Goal: Task Accomplishment & Management: Use online tool/utility

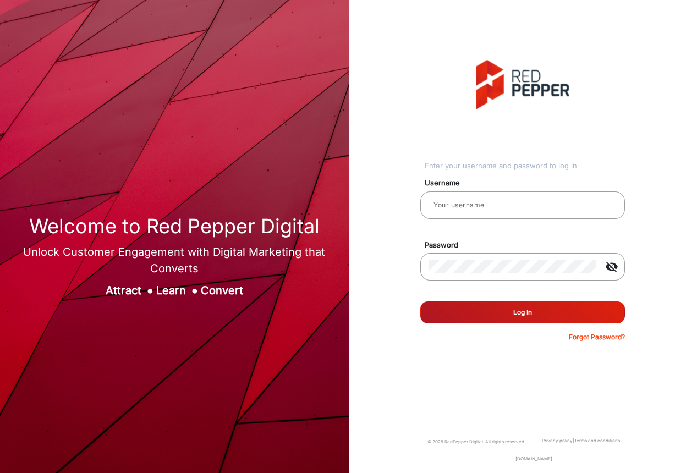
type input "[PERSON_NAME]"
click at [496, 320] on button "Log In" at bounding box center [522, 312] width 205 height 22
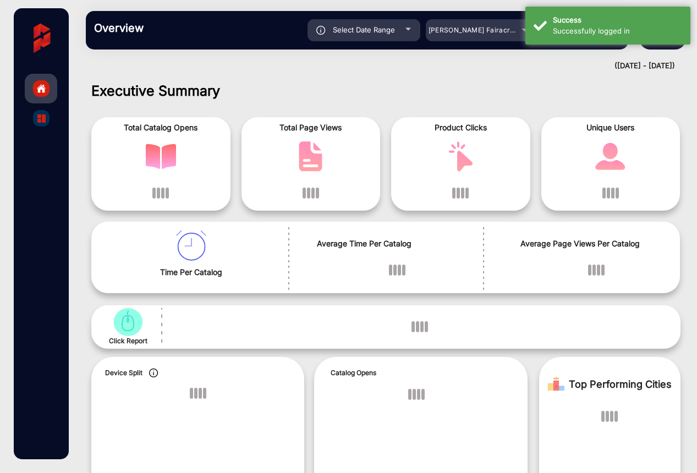
scroll to position [8, 0]
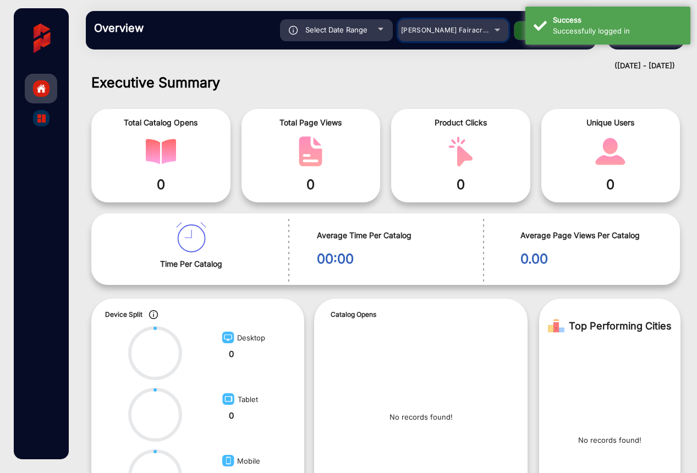
click at [482, 24] on div "[PERSON_NAME] Fairacre Farms" at bounding box center [445, 30] width 88 height 13
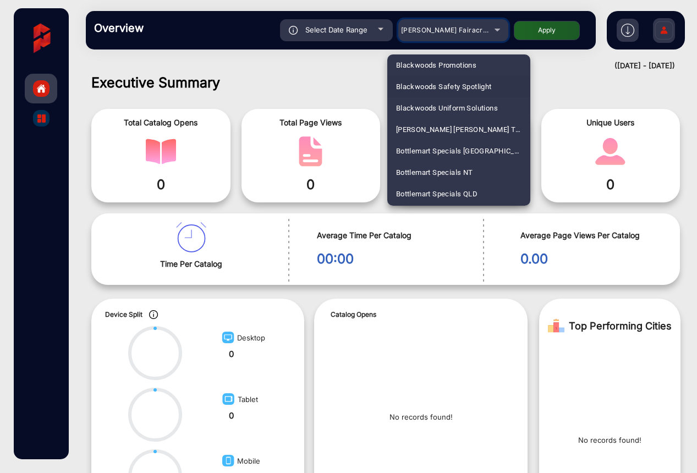
scroll to position [756, 0]
click at [430, 90] on span "Blackwoods Safety Spotlight" at bounding box center [444, 85] width 96 height 21
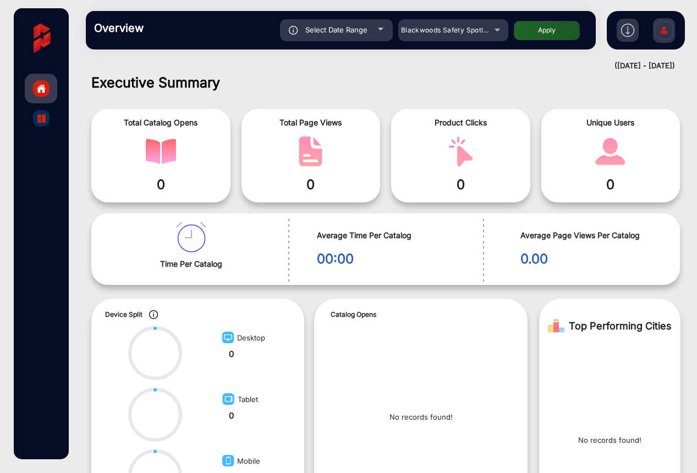
click at [558, 27] on button "Apply" at bounding box center [547, 30] width 66 height 19
type input "[DATE]"
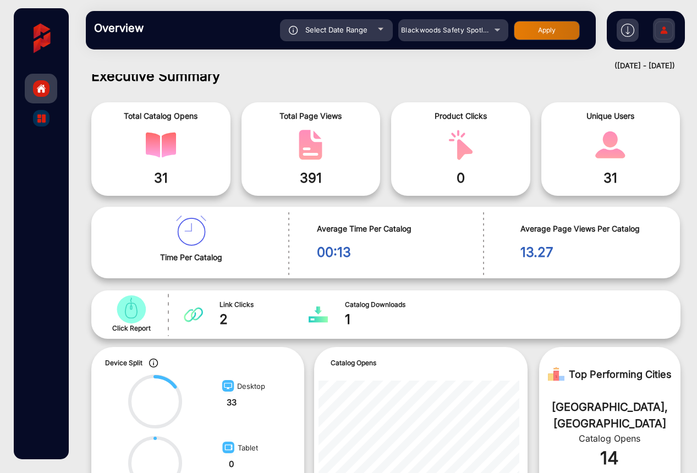
scroll to position [0, 0]
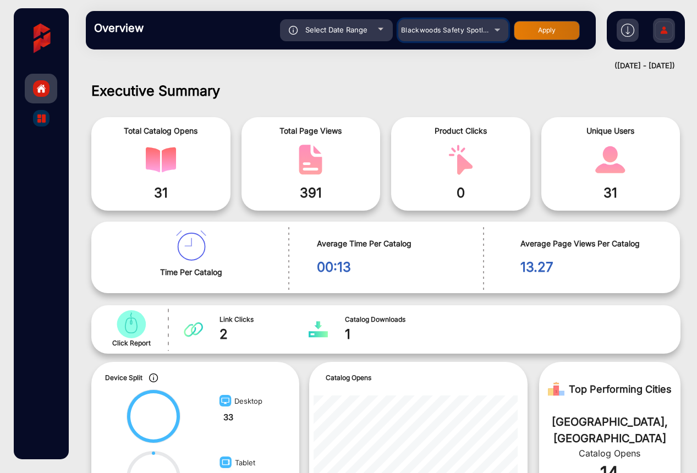
click at [454, 32] on span "Blackwoods Safety Spotlight" at bounding box center [448, 30] width 95 height 8
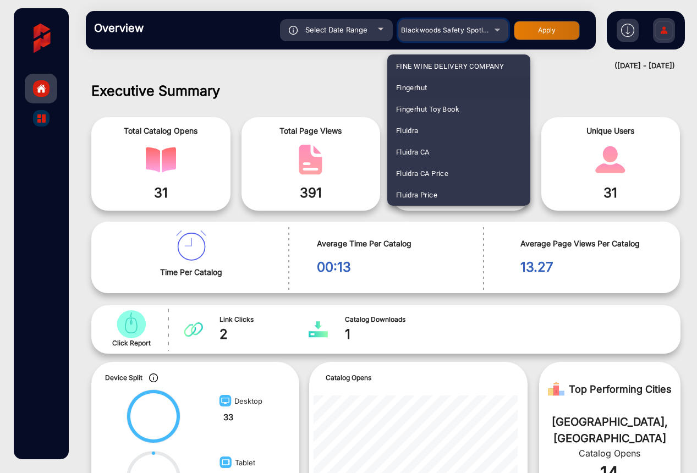
scroll to position [1335, 0]
click at [413, 131] on span "Fluidra" at bounding box center [407, 129] width 23 height 21
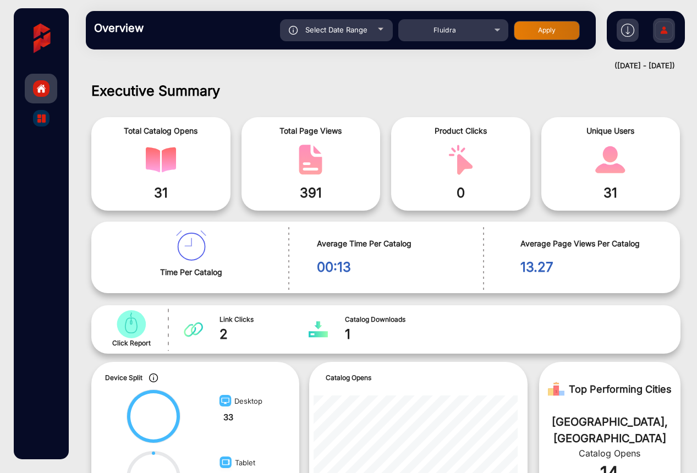
click at [544, 30] on button "Apply" at bounding box center [547, 30] width 66 height 19
type input "[DATE]"
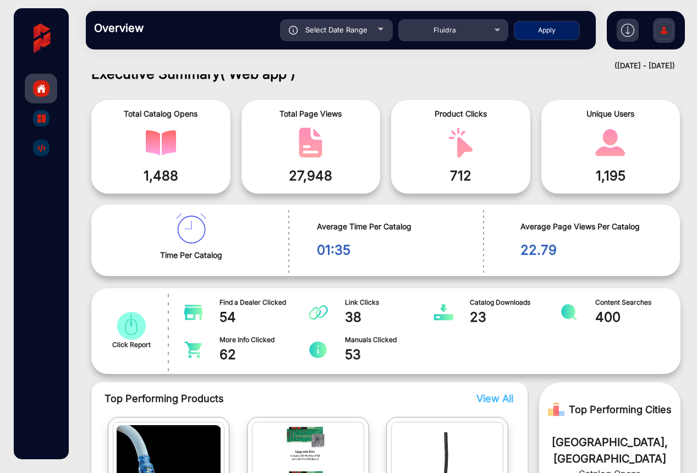
scroll to position [0, 0]
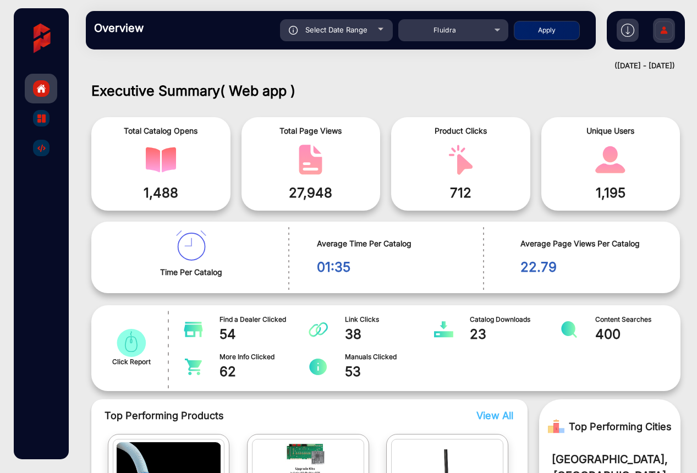
click at [45, 119] on img "catalog" at bounding box center [41, 118] width 8 height 8
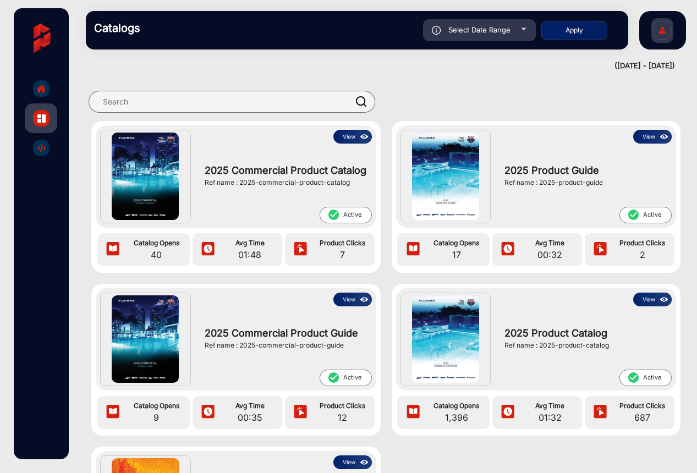
click at [43, 146] on img "catalog" at bounding box center [41, 148] width 8 height 8
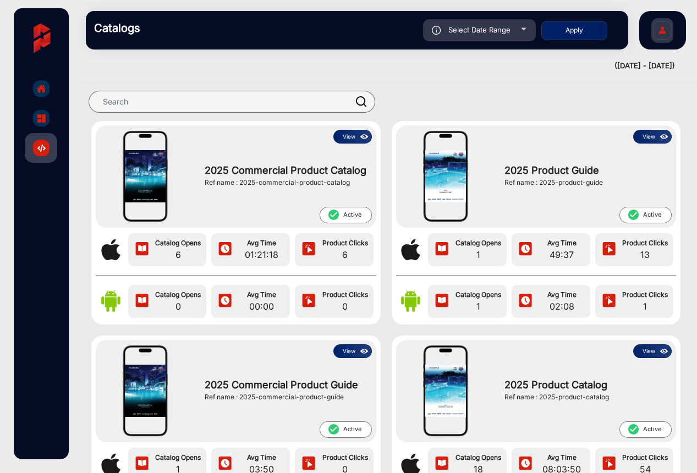
click at [39, 114] on img "catalog" at bounding box center [41, 118] width 8 height 8
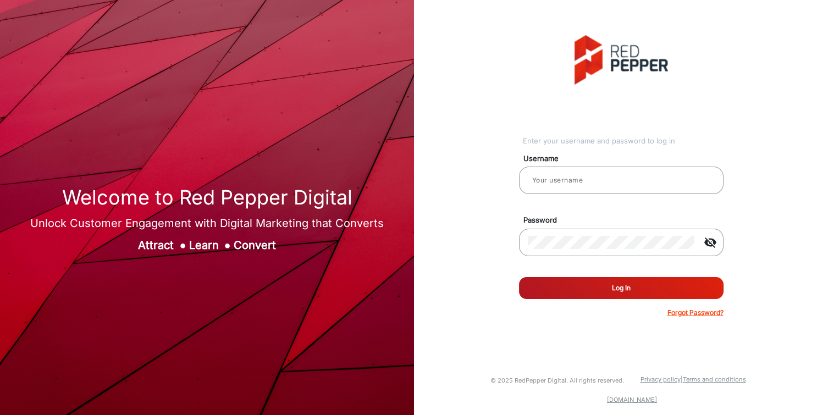
type input "[PERSON_NAME]"
click at [578, 298] on button "Log In" at bounding box center [621, 288] width 205 height 22
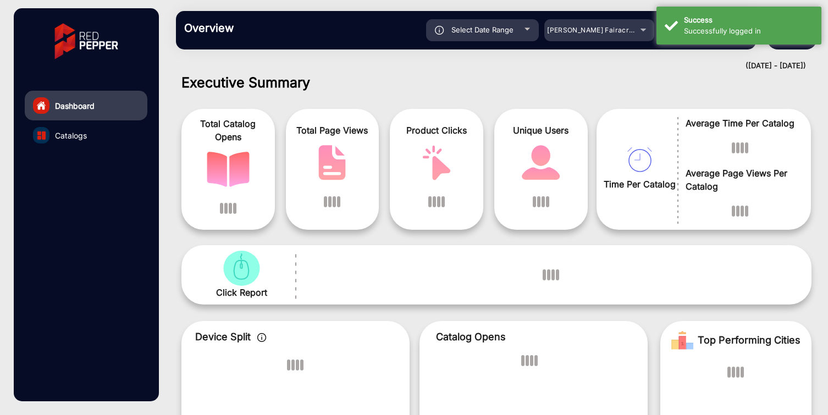
scroll to position [9, 0]
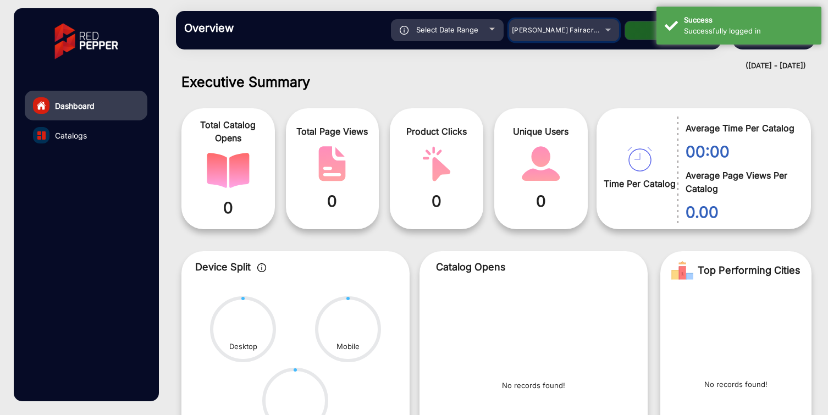
click at [585, 36] on div "[PERSON_NAME] Fairacre Farms" at bounding box center [556, 30] width 88 height 13
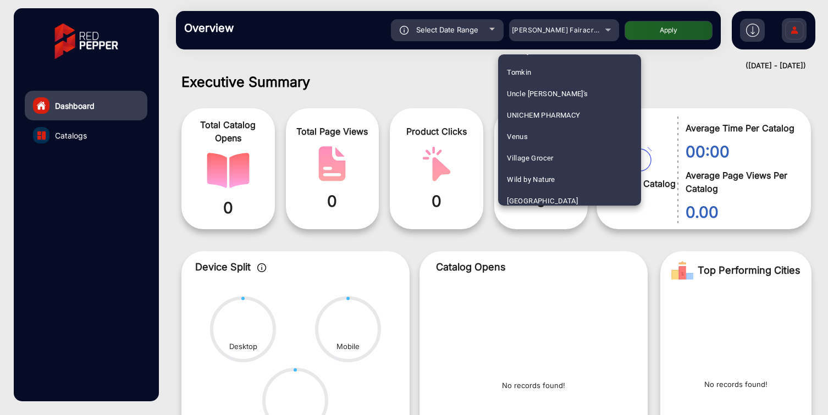
scroll to position [3309, 0]
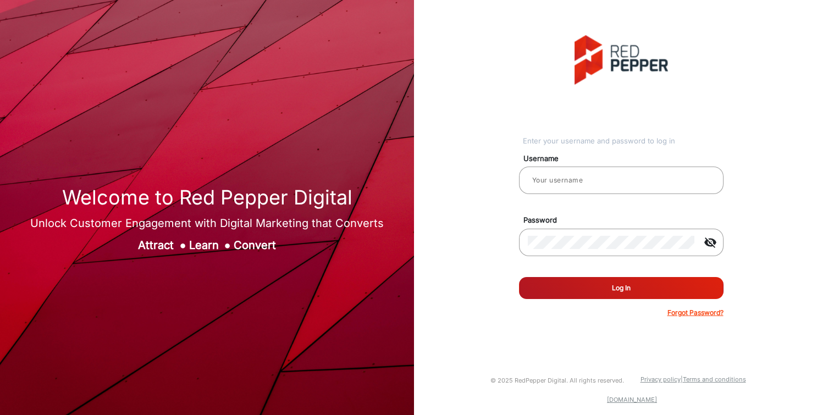
type input "[PERSON_NAME]"
click at [650, 296] on button "Log In" at bounding box center [621, 288] width 205 height 22
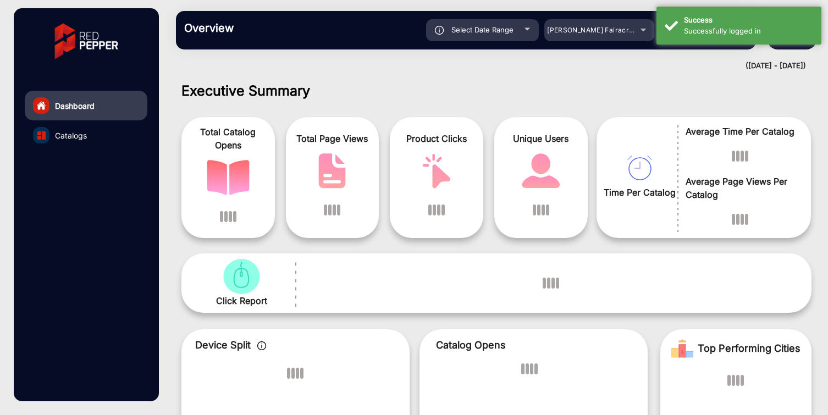
scroll to position [8, 0]
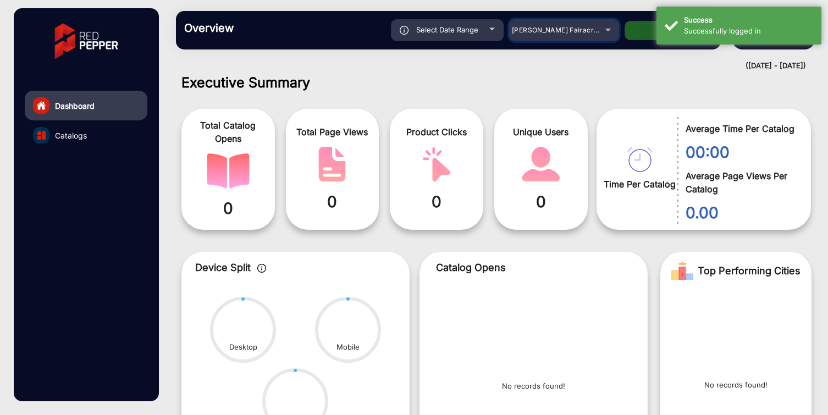
click at [595, 31] on div "[PERSON_NAME] Fairacre Farms" at bounding box center [556, 30] width 88 height 13
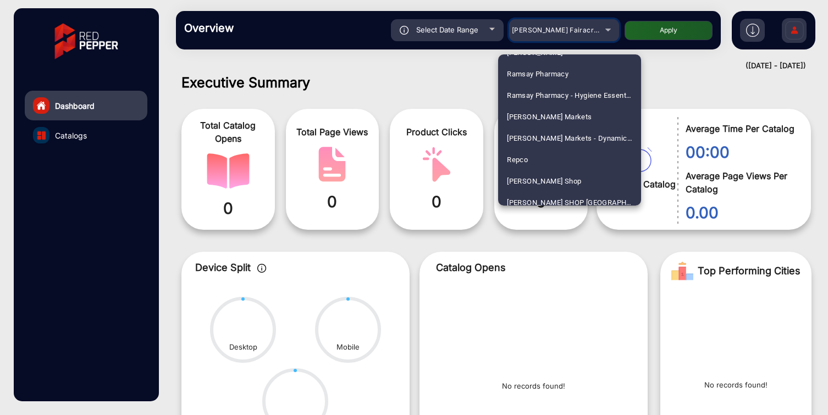
scroll to position [2611, 0]
click at [557, 140] on span "[PERSON_NAME] Markets - Dynamic E-commerce Edition" at bounding box center [569, 139] width 125 height 21
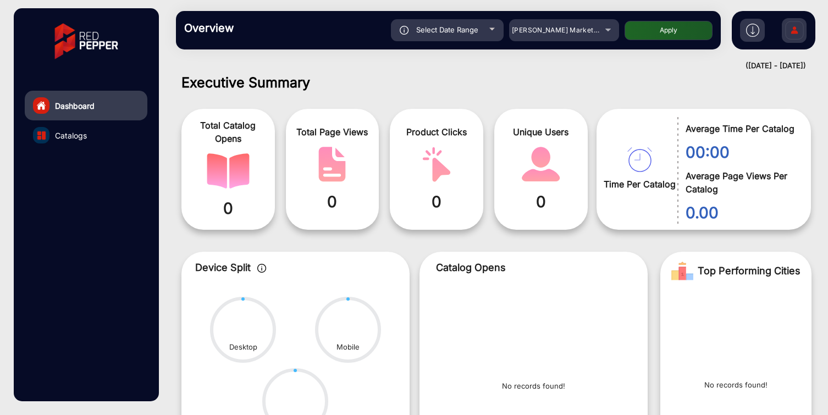
click at [636, 32] on button "Apply" at bounding box center [669, 30] width 88 height 19
type input "[DATE]"
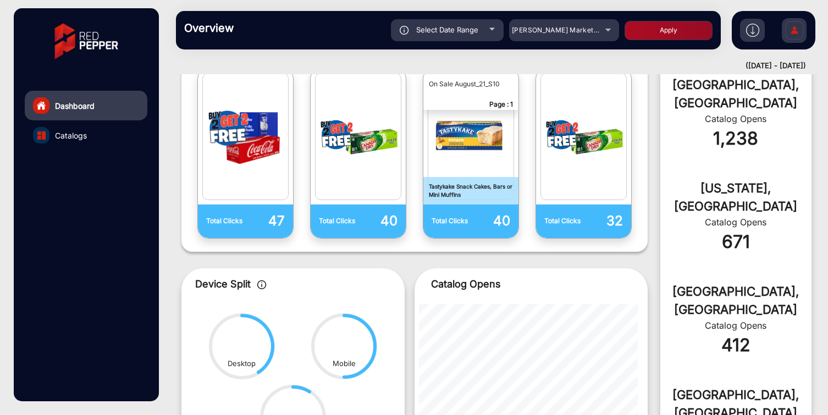
scroll to position [545, 0]
